Goal: Information Seeking & Learning: Learn about a topic

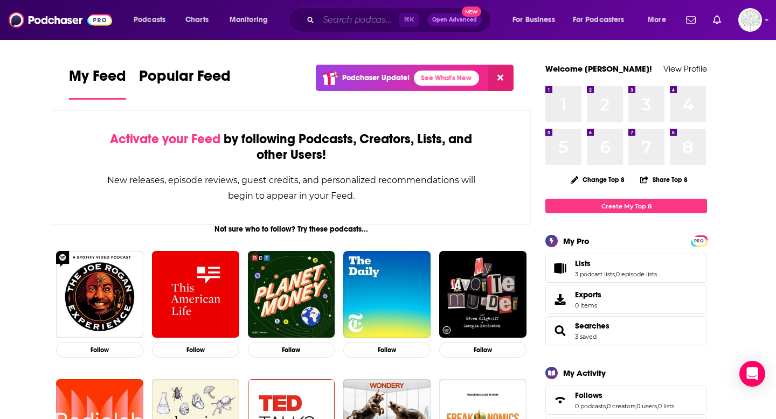
click at [365, 18] on input "Search podcasts, credits, & more..." at bounding box center [358, 19] width 80 height 17
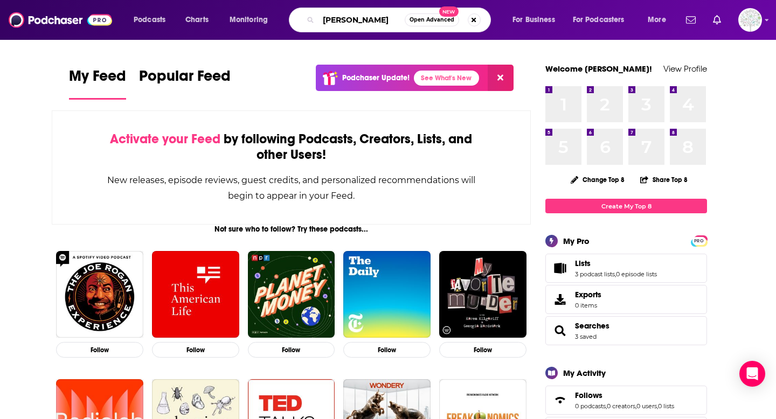
type input "[PERSON_NAME]"
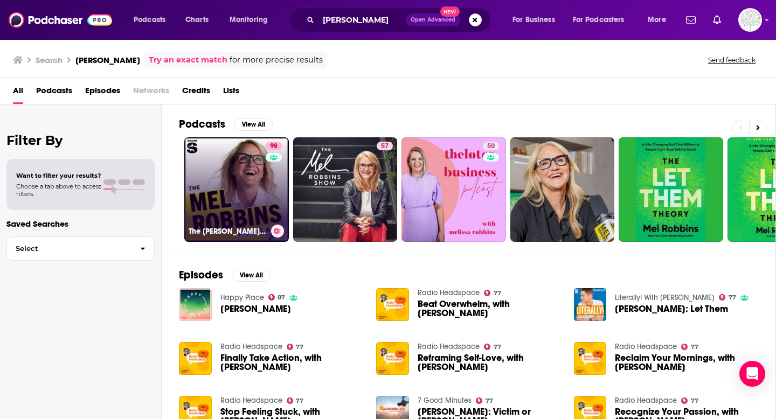
click at [244, 199] on link "98 The Mel Robbins Podcast" at bounding box center [236, 189] width 104 height 104
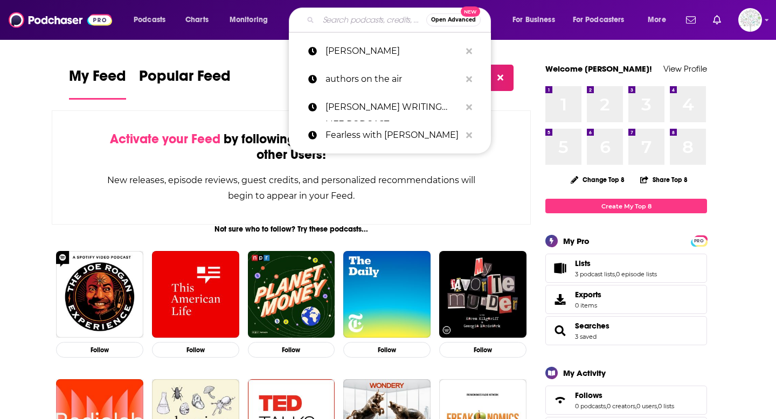
click at [335, 22] on input "Search podcasts, credits, & more..." at bounding box center [372, 19] width 108 height 17
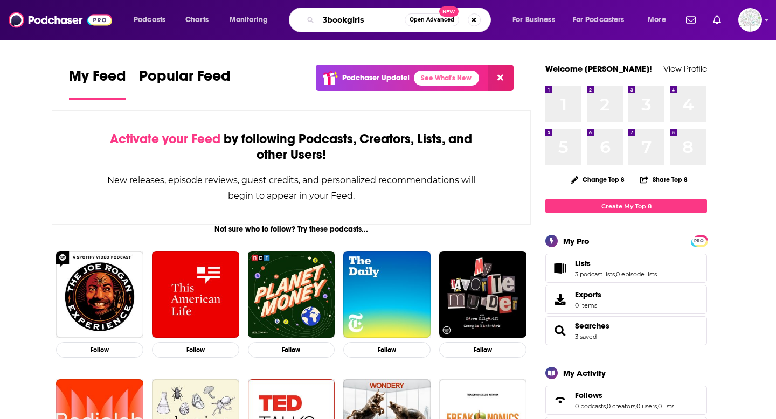
type input "3bookgirls"
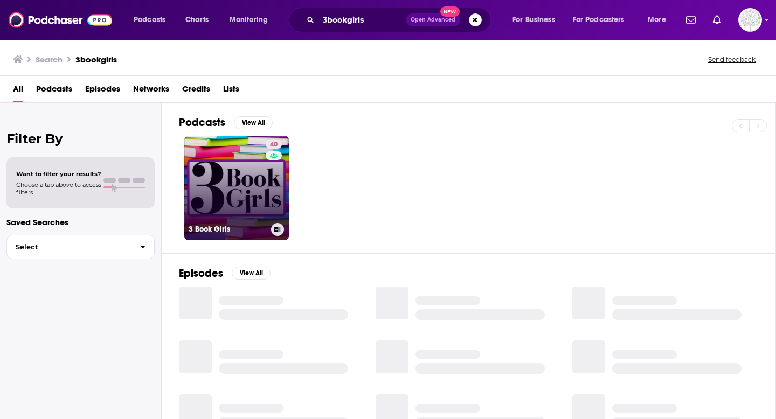
click at [255, 199] on link "40 3 Book Girls" at bounding box center [236, 188] width 104 height 104
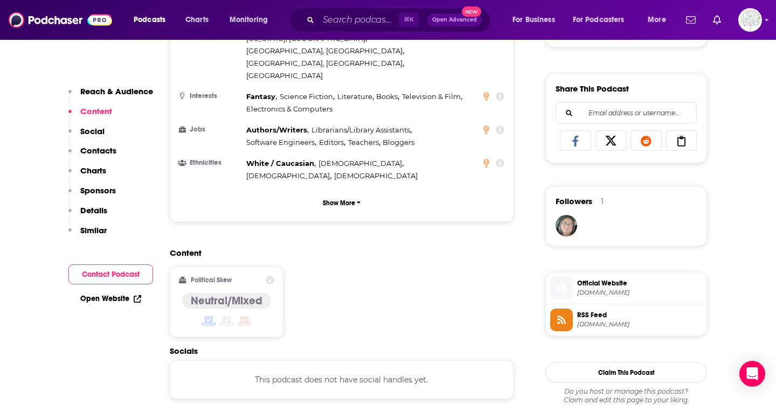
scroll to position [829, 0]
